Goal: Task Accomplishment & Management: Manage account settings

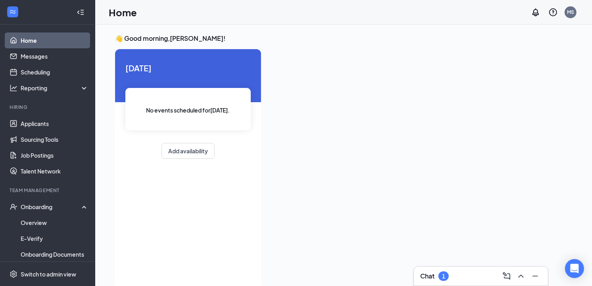
click at [430, 274] on h3 "Chat" at bounding box center [427, 276] width 14 height 9
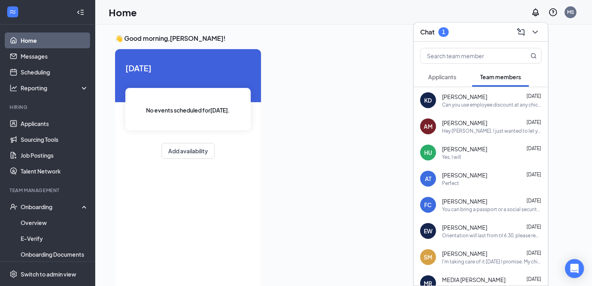
click at [435, 74] on span "Applicants" at bounding box center [442, 76] width 28 height 7
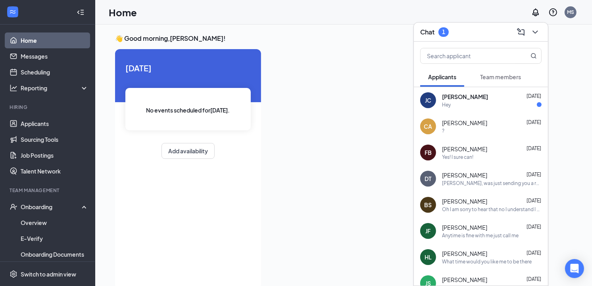
click at [457, 154] on div "Yes! I sure can!" at bounding box center [457, 157] width 31 height 7
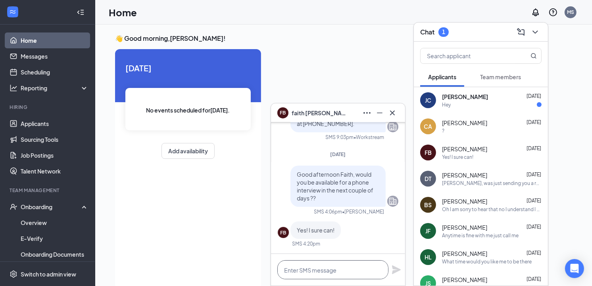
click at [315, 270] on textarea at bounding box center [332, 270] width 111 height 19
click at [380, 114] on icon "Minimize" at bounding box center [380, 113] width 10 height 10
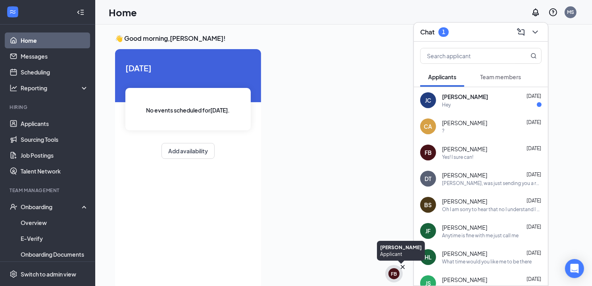
click at [394, 274] on div "FB" at bounding box center [394, 274] width 6 height 7
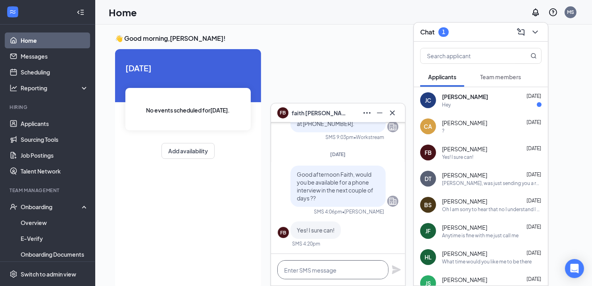
click at [312, 272] on textarea at bounding box center [332, 270] width 111 height 19
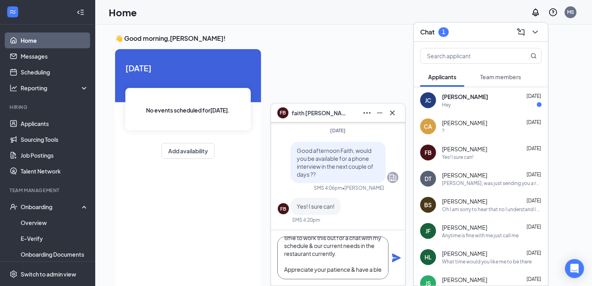
scroll to position [56, 0]
type textarea "Good afternoon Faith, I'd like to apologize for the delayed response. I just am…"
click at [397, 257] on icon "Plane" at bounding box center [396, 258] width 9 height 9
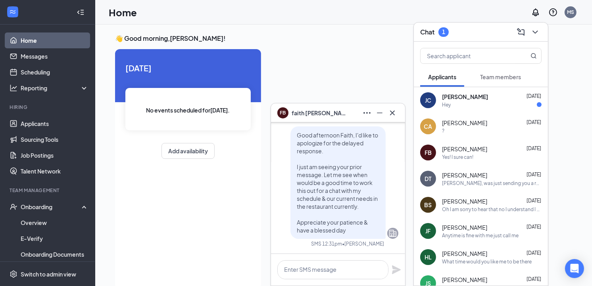
scroll to position [0, 0]
click at [378, 114] on icon "Minimize" at bounding box center [380, 113] width 10 height 10
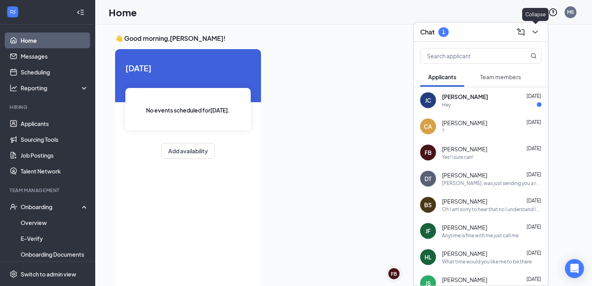
click at [536, 31] on icon "ChevronDown" at bounding box center [535, 32] width 10 height 10
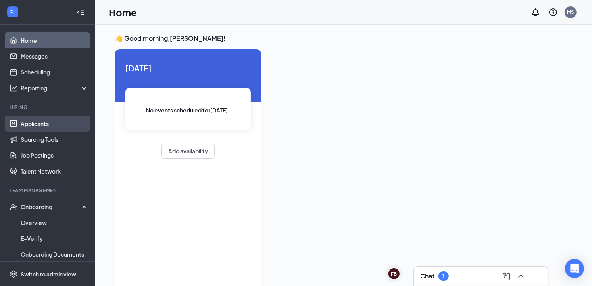
click at [30, 121] on link "Applicants" at bounding box center [55, 124] width 68 height 16
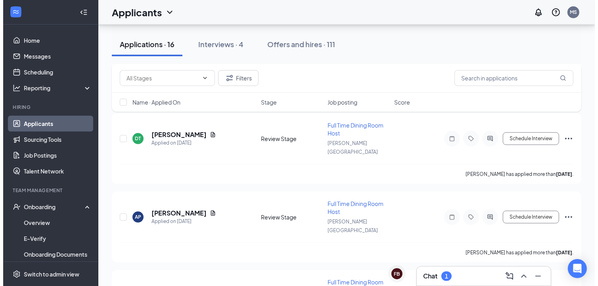
scroll to position [325, 0]
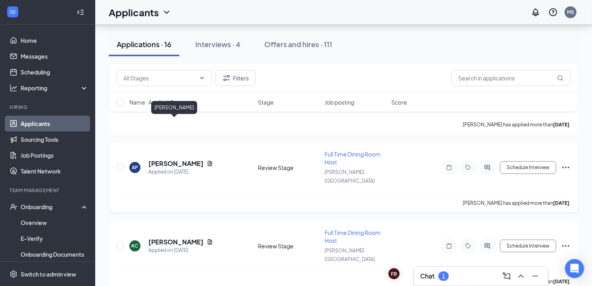
click at [185, 159] on h5 "[PERSON_NAME]" at bounding box center [175, 163] width 55 height 9
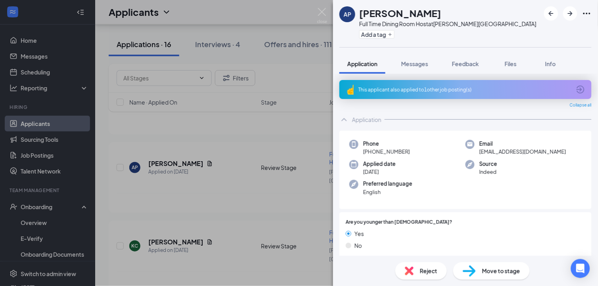
click at [576, 88] on icon "ArrowCircle" at bounding box center [581, 90] width 10 height 10
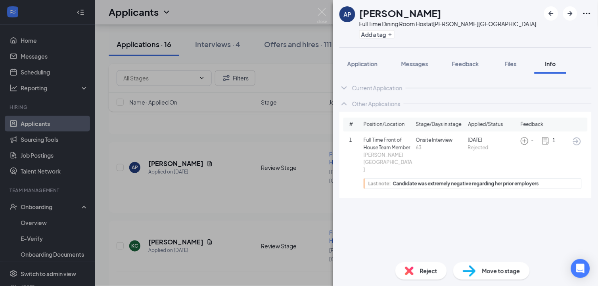
click at [409, 272] on img at bounding box center [409, 271] width 9 height 9
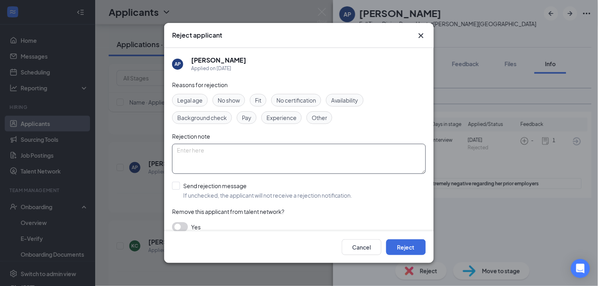
click at [264, 154] on textarea at bounding box center [299, 159] width 254 height 30
type textarea "Currently not"
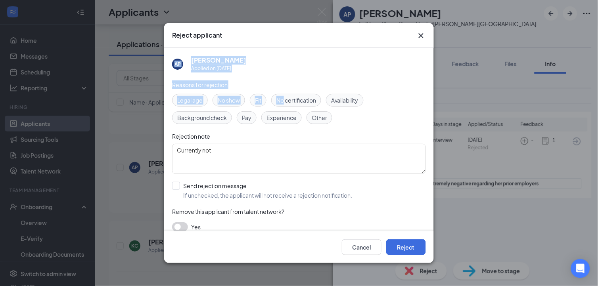
drag, startPoint x: 281, startPoint y: 29, endPoint x: 286, endPoint y: 99, distance: 70.0
click at [286, 99] on div "Reject applicant AP [PERSON_NAME] Applied on [DATE] Reasons for rejection Legal…" at bounding box center [299, 143] width 270 height 240
click at [361, 250] on button "Cancel" at bounding box center [362, 248] width 40 height 16
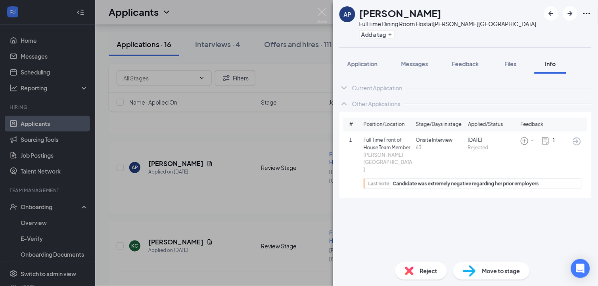
click at [409, 273] on img at bounding box center [409, 271] width 9 height 9
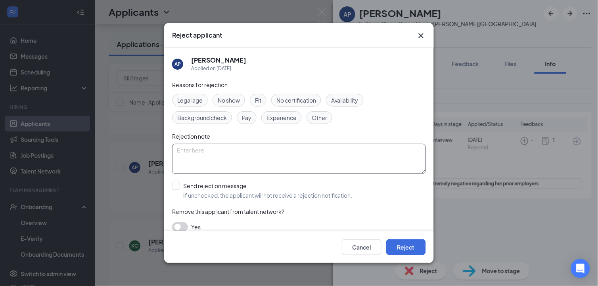
click at [274, 159] on textarea at bounding box center [299, 159] width 254 height 30
click at [263, 153] on textarea "Currently not hiring" at bounding box center [299, 159] width 254 height 30
type textarea "Currently not hiring"
click at [319, 118] on span "Other" at bounding box center [319, 117] width 15 height 9
click at [404, 248] on button "Reject" at bounding box center [406, 248] width 40 height 16
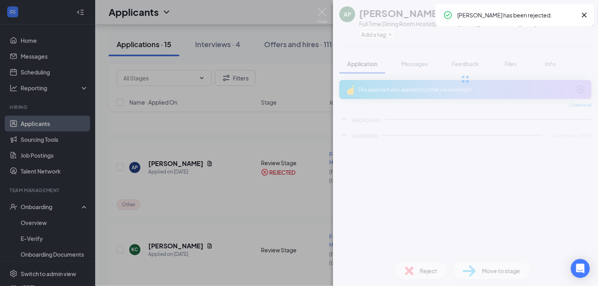
click at [193, 167] on div "AP [PERSON_NAME] Full Time Dining Room Host at [PERSON_NAME][GEOGRAPHIC_DATA] A…" at bounding box center [299, 143] width 598 height 286
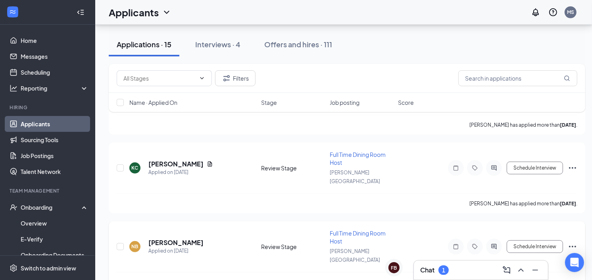
click at [216, 238] on div "NB [PERSON_NAME] Applied on [DATE]" at bounding box center [192, 246] width 127 height 17
click at [213, 161] on icon "Document" at bounding box center [210, 164] width 6 height 6
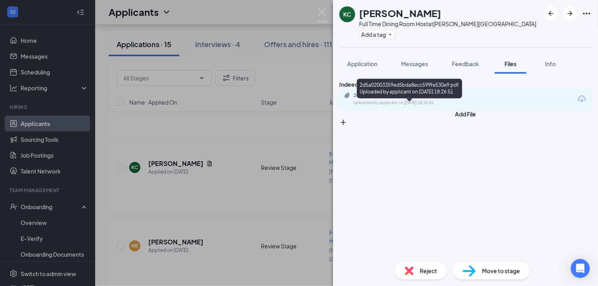
click at [409, 99] on div "2d5a02003359ed5bda8ecc599fe530e9.pdf" at bounding box center [409, 95] width 111 height 6
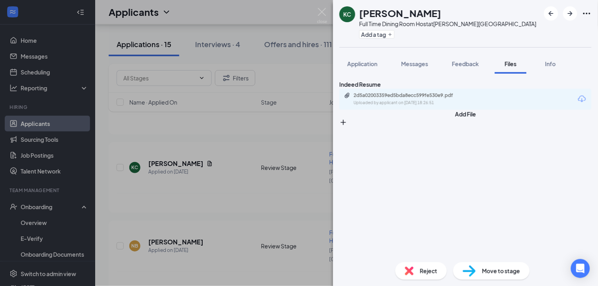
click at [410, 271] on img at bounding box center [409, 271] width 9 height 9
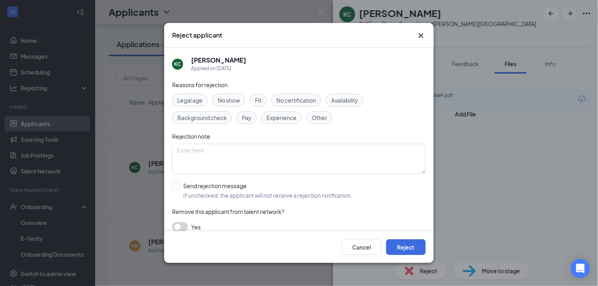
click at [318, 116] on span "Other" at bounding box center [319, 117] width 15 height 9
click at [231, 156] on textarea at bounding box center [299, 159] width 254 height 30
type textarea "Currently not hiring"
click at [403, 245] on button "Reject" at bounding box center [406, 248] width 40 height 16
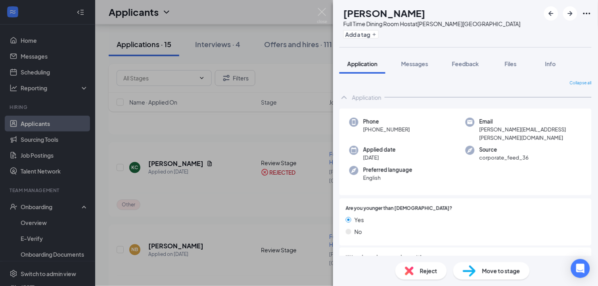
click at [283, 77] on div "NB [PERSON_NAME] Full Time Dining Room Host at [PERSON_NAME][GEOGRAPHIC_DATA] A…" at bounding box center [299, 143] width 598 height 286
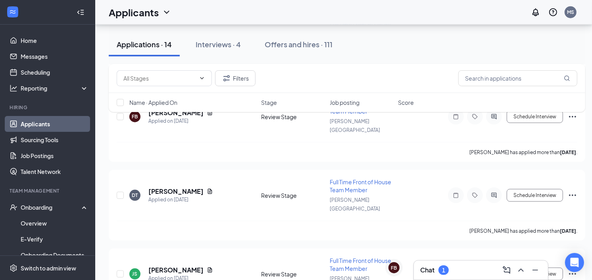
scroll to position [848, 6]
drag, startPoint x: 580, startPoint y: 239, endPoint x: 598, endPoint y: 160, distance: 81.0
drag, startPoint x: 598, startPoint y: 160, endPoint x: 582, endPoint y: 189, distance: 33.0
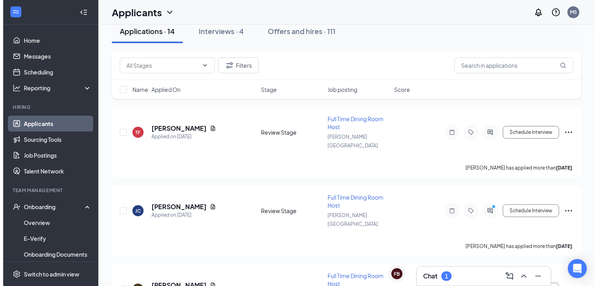
scroll to position [0, 0]
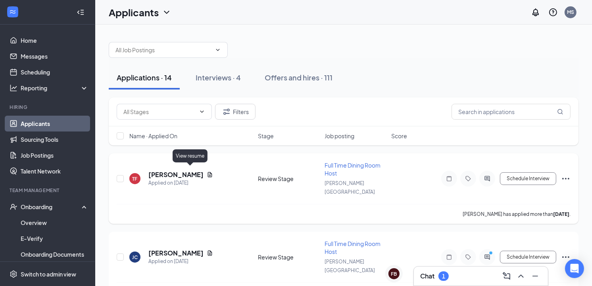
click at [207, 172] on icon "Document" at bounding box center [210, 175] width 6 height 6
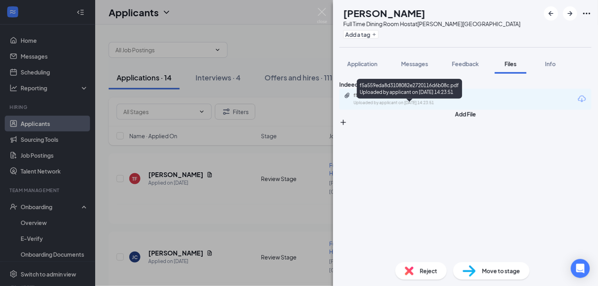
click at [397, 99] on div "f5a559eda8d3108082e2720116d6b08c.pdf" at bounding box center [409, 95] width 111 height 6
